Goal: Download file/media

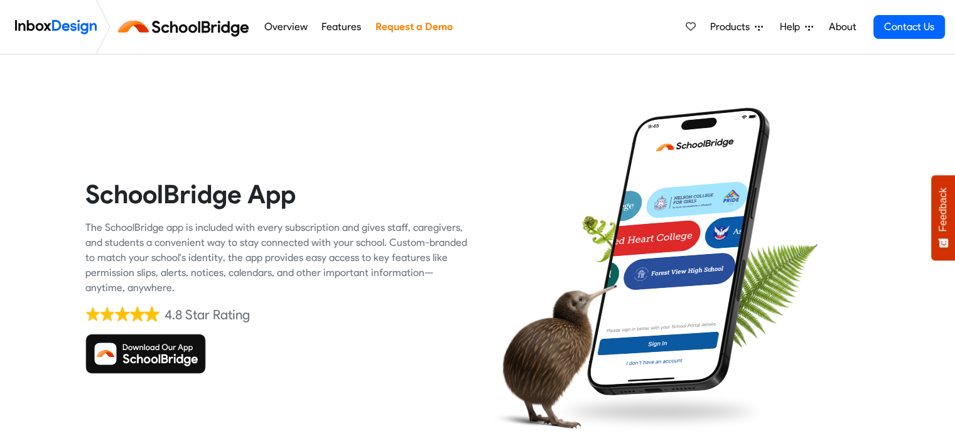
click at [128, 346] on img at bounding box center [145, 354] width 121 height 40
click at [144, 352] on img at bounding box center [145, 354] width 121 height 40
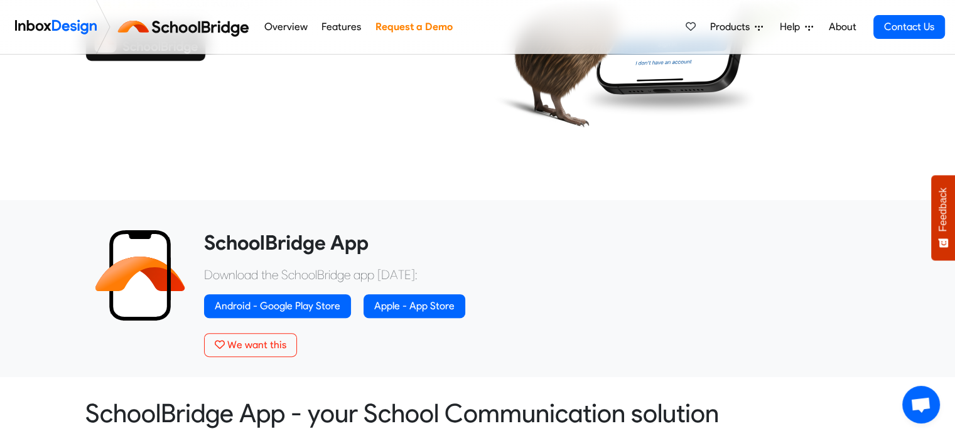
scroll to position [377, 0]
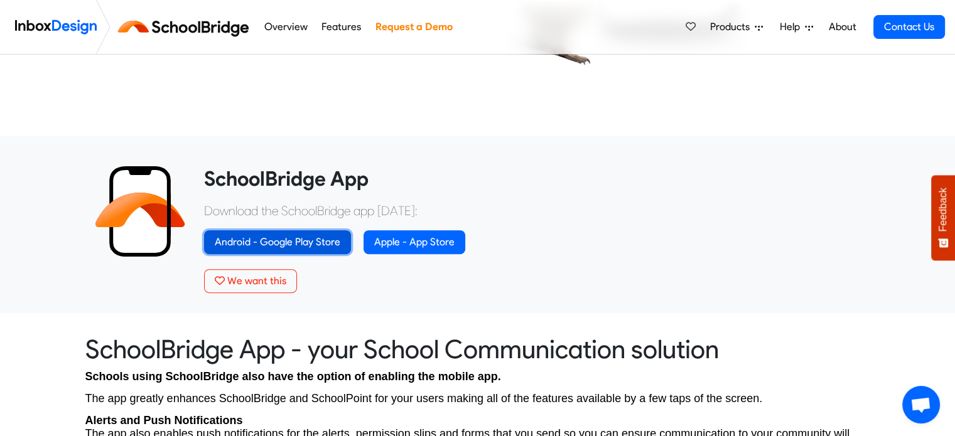
click at [306, 243] on link "Android - Google Play Store" at bounding box center [277, 242] width 147 height 24
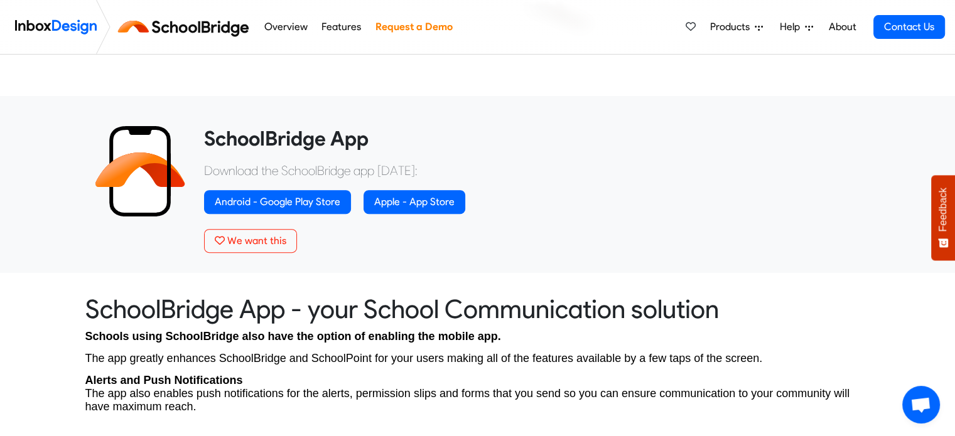
scroll to position [415, 0]
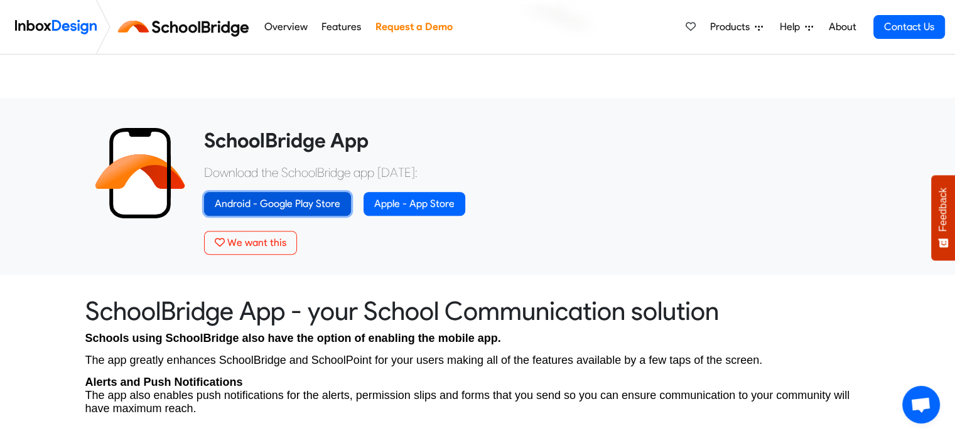
click at [311, 200] on link "Android - Google Play Store" at bounding box center [277, 204] width 147 height 24
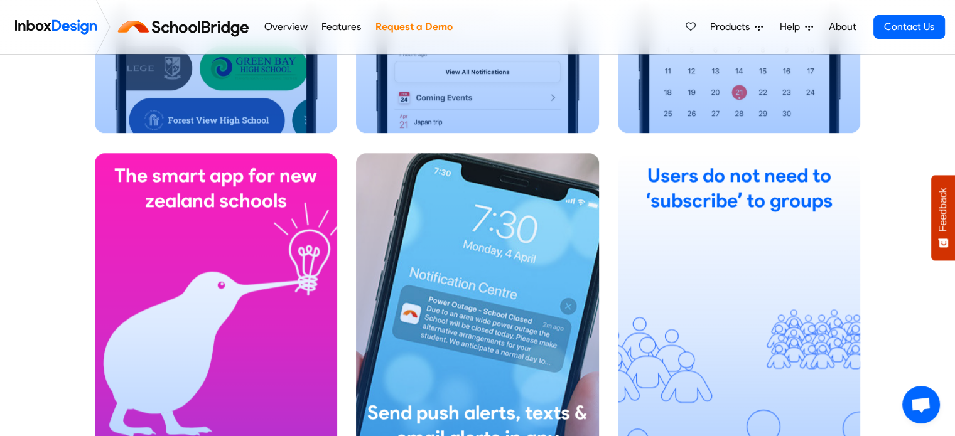
scroll to position [942, 0]
